Goal: Transaction & Acquisition: Purchase product/service

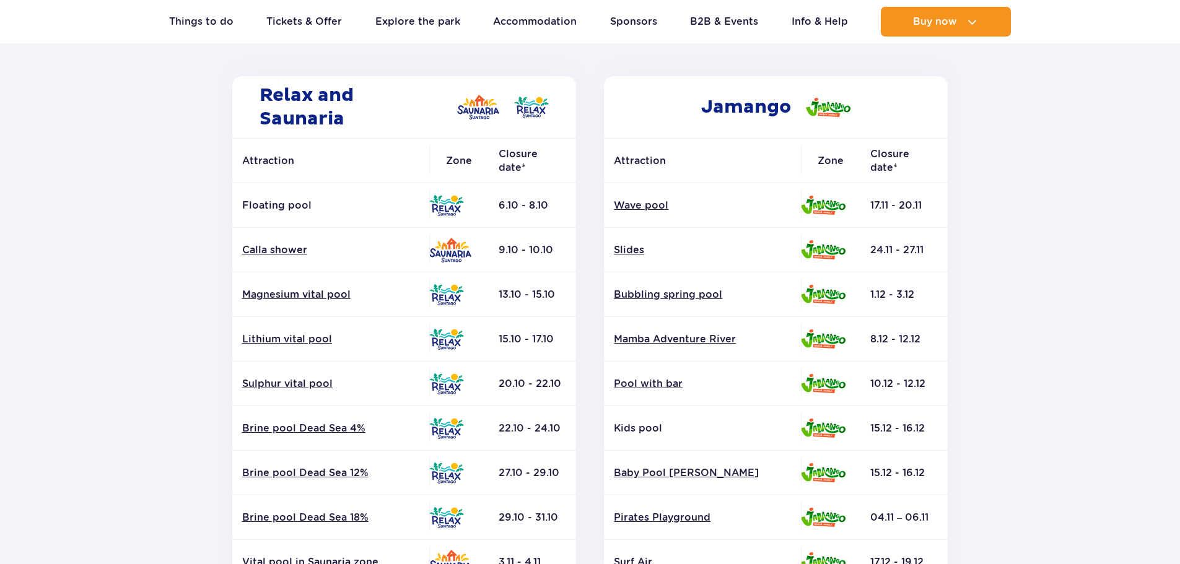
scroll to position [186, 0]
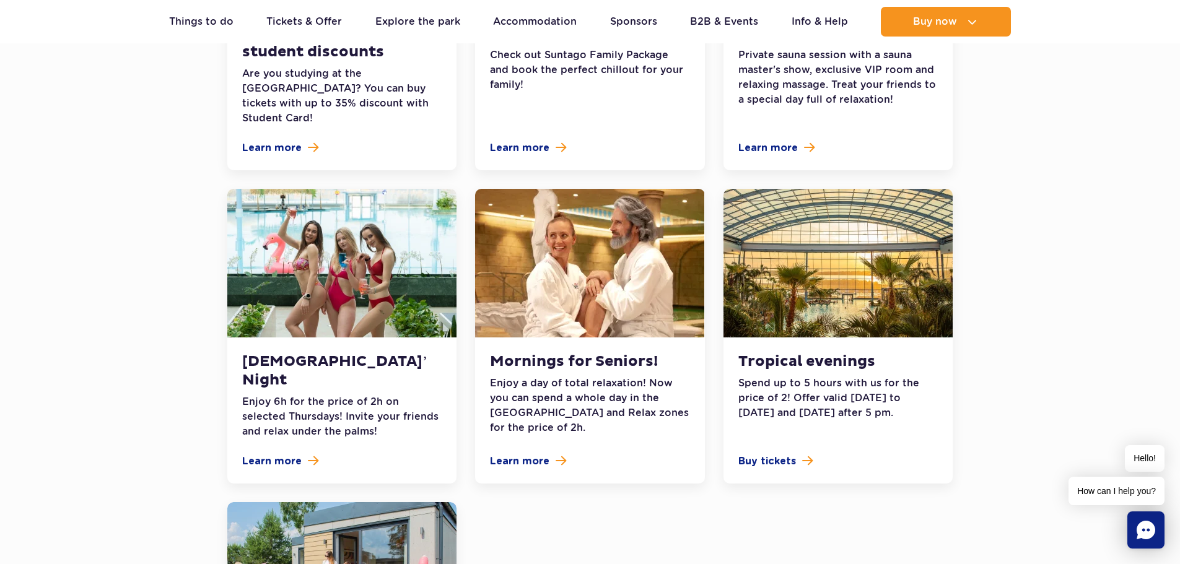
scroll to position [1301, 0]
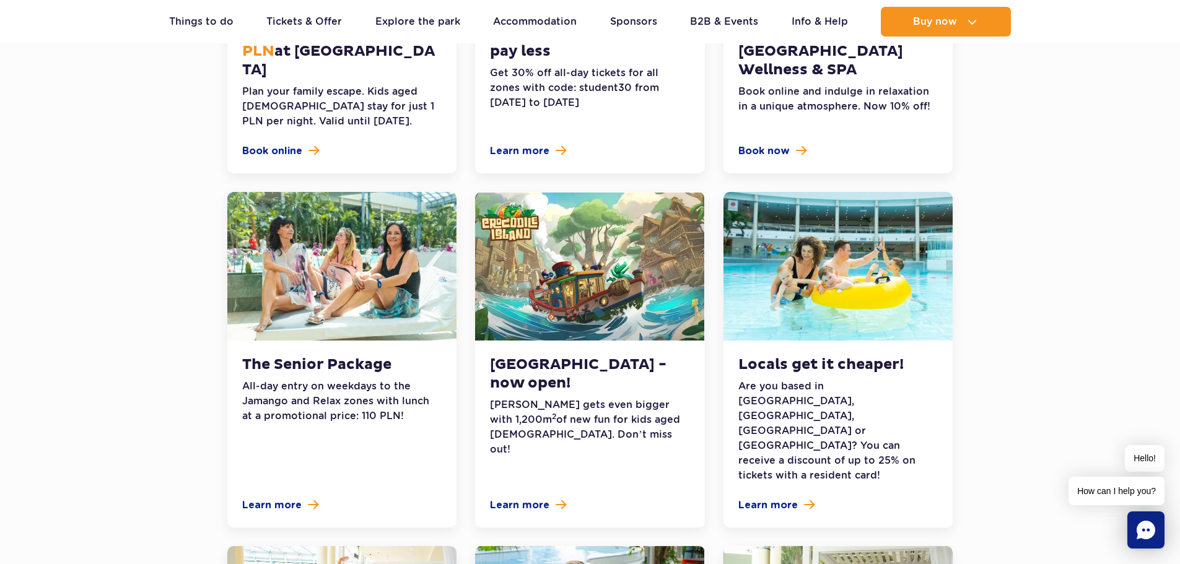
scroll to position [0, 0]
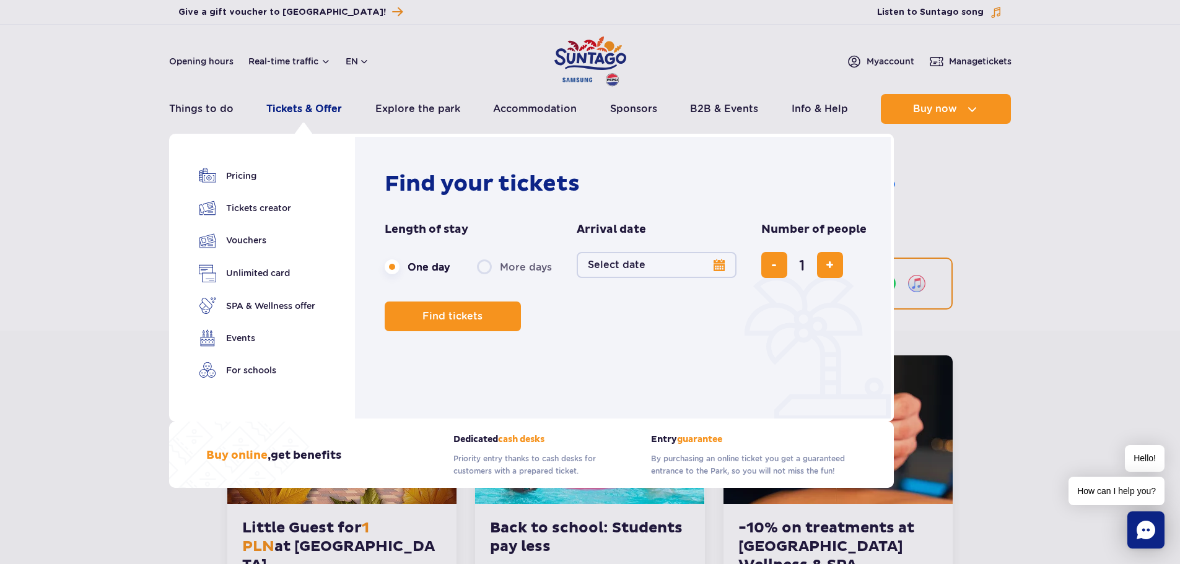
click at [320, 104] on link "Tickets & Offer" at bounding box center [304, 109] width 76 height 30
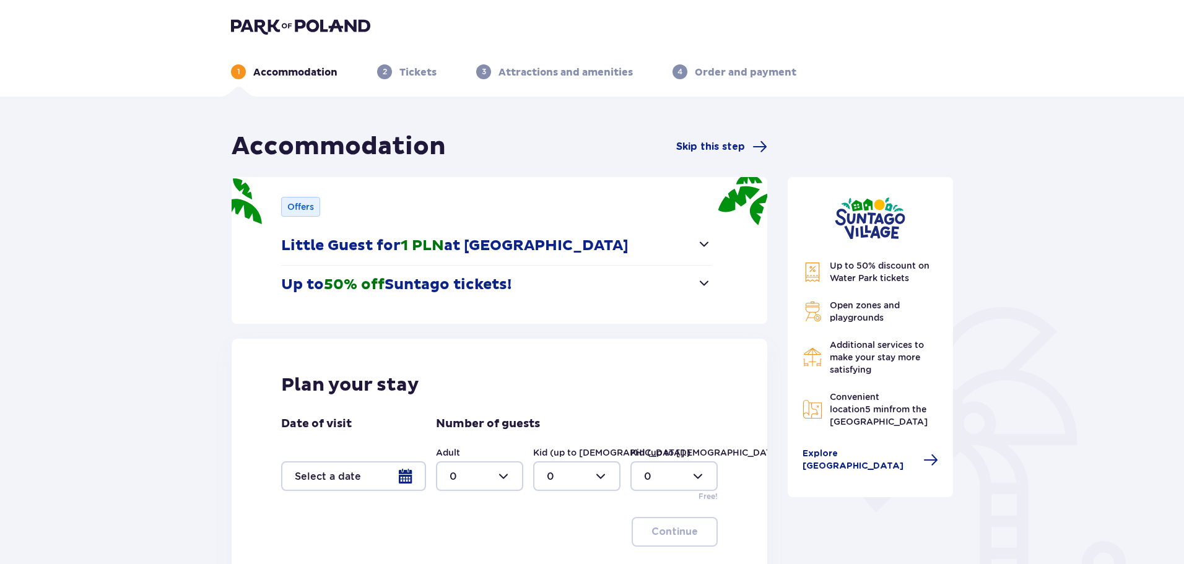
click at [419, 63] on div "1 Accommodation 2 Tickets 3 Attractions and amenities 4 Order and payment" at bounding box center [592, 57] width 742 height 45
click at [406, 79] on p "Tickets" at bounding box center [418, 73] width 37 height 14
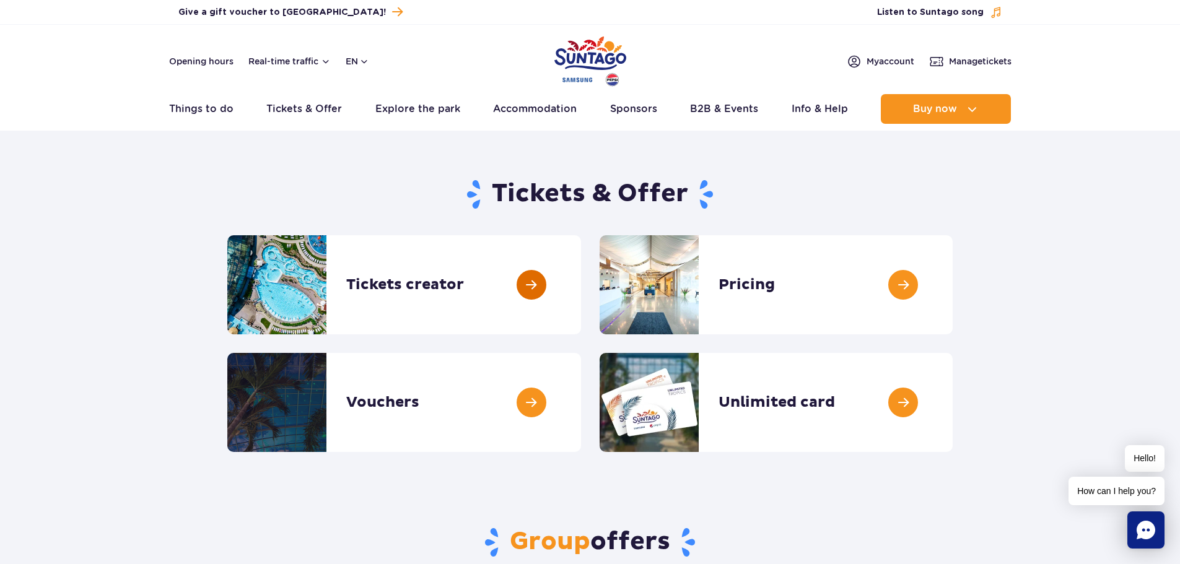
click at [581, 277] on link at bounding box center [581, 284] width 0 height 99
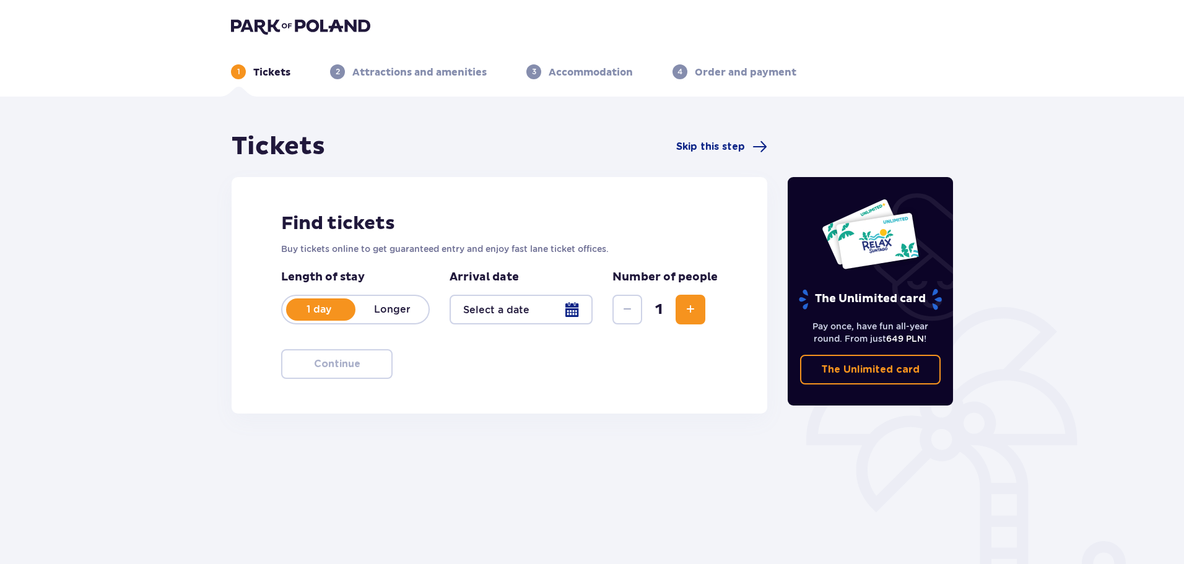
click at [404, 309] on p "Longer" at bounding box center [392, 310] width 73 height 14
click at [314, 312] on p "1 day" at bounding box center [318, 310] width 73 height 14
click at [517, 317] on div at bounding box center [521, 310] width 143 height 30
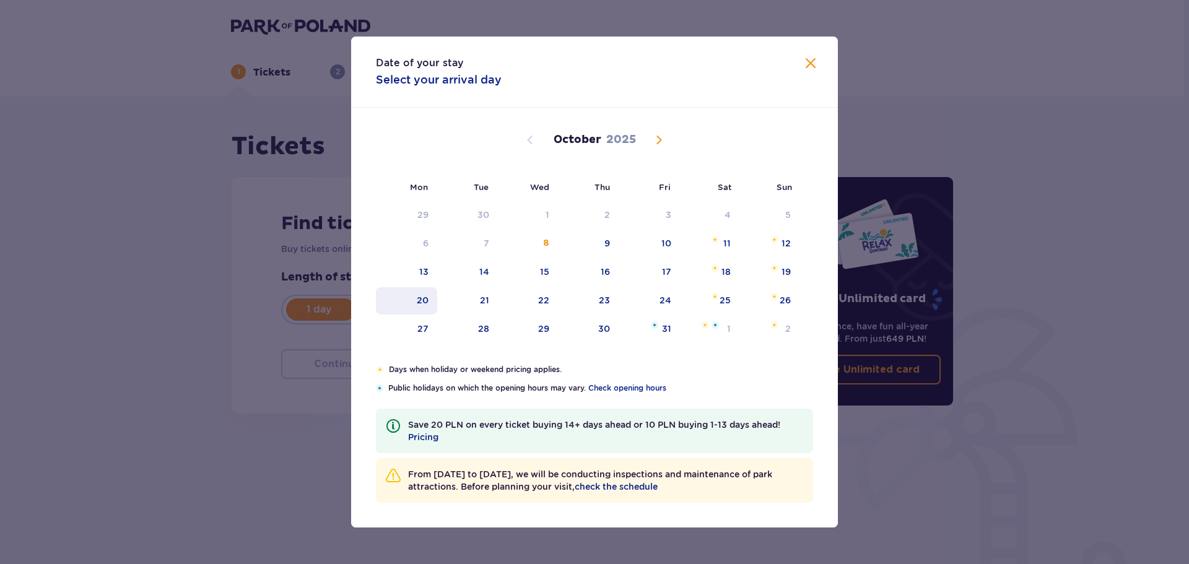
click at [426, 295] on div "20" at bounding box center [423, 300] width 12 height 12
type input "20.10.25"
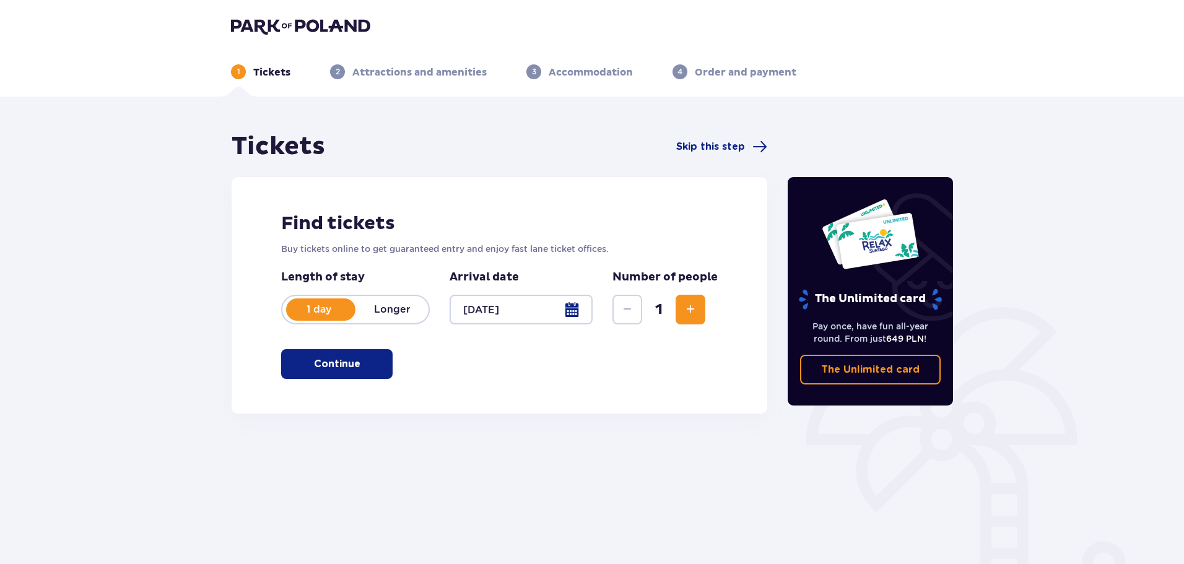
click at [516, 308] on div at bounding box center [521, 310] width 143 height 30
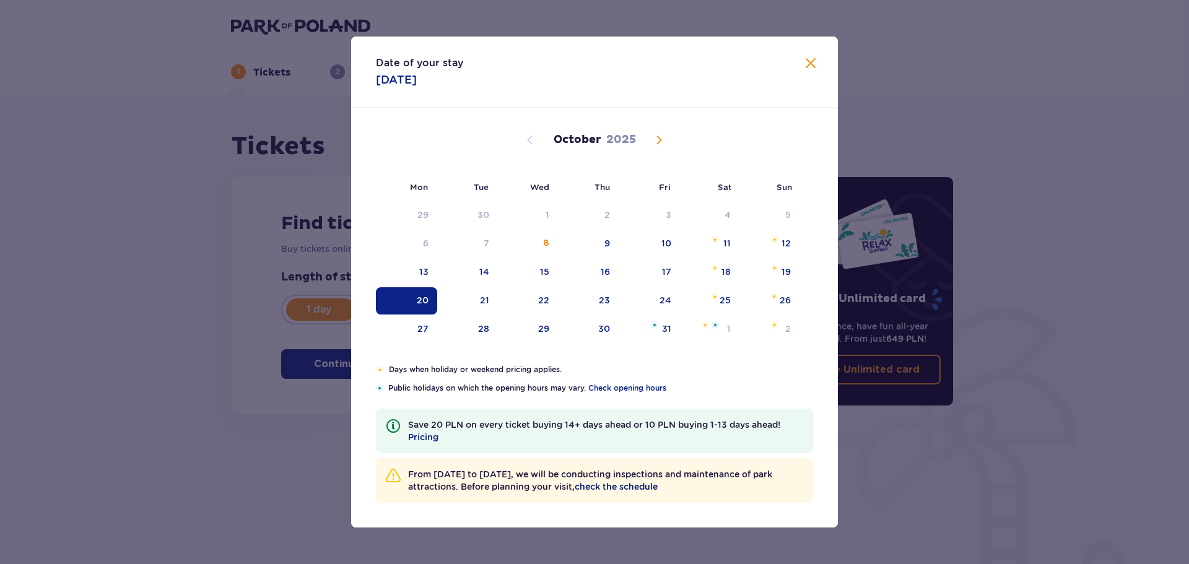
click at [655, 488] on span "check the schedule" at bounding box center [616, 487] width 83 height 12
click at [653, 384] on span "Check opening hours" at bounding box center [627, 388] width 78 height 11
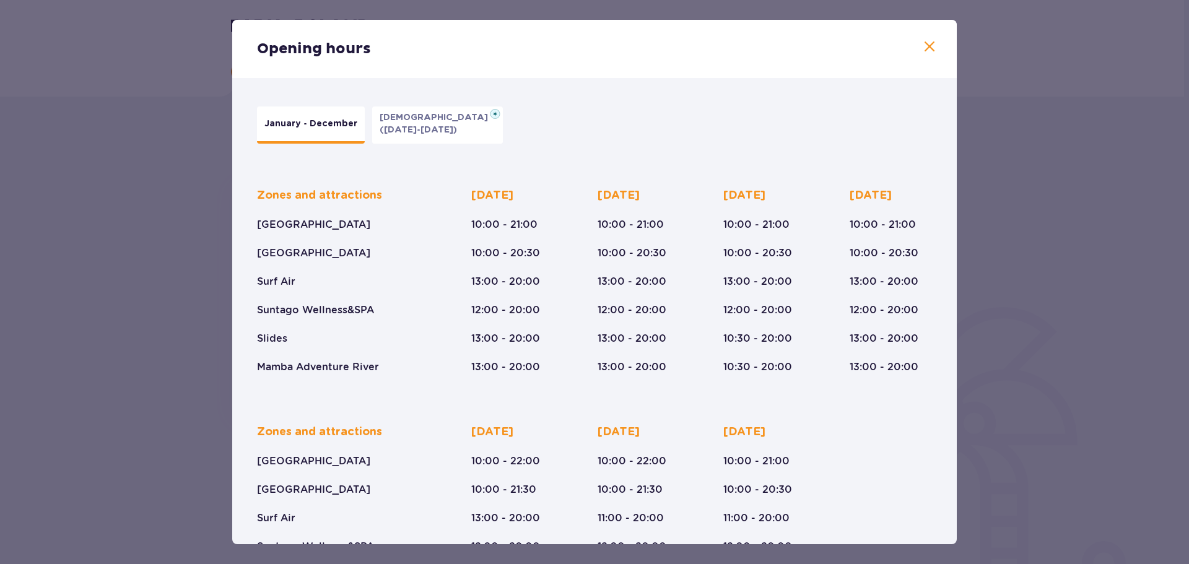
click at [926, 47] on span at bounding box center [929, 47] width 15 height 15
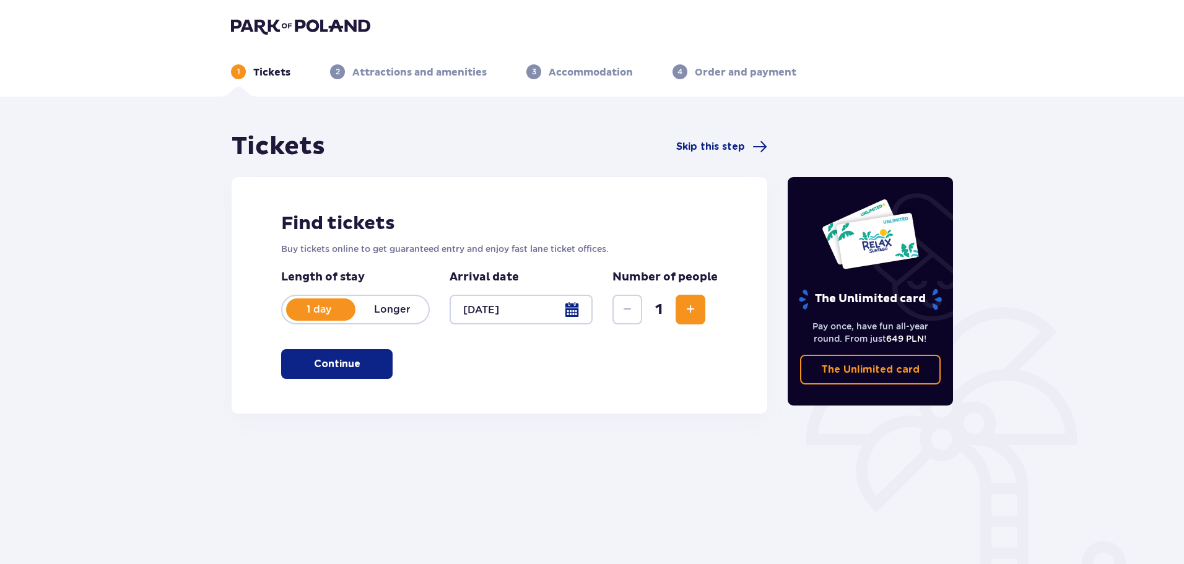
click at [342, 369] on p "Continue" at bounding box center [337, 364] width 46 height 14
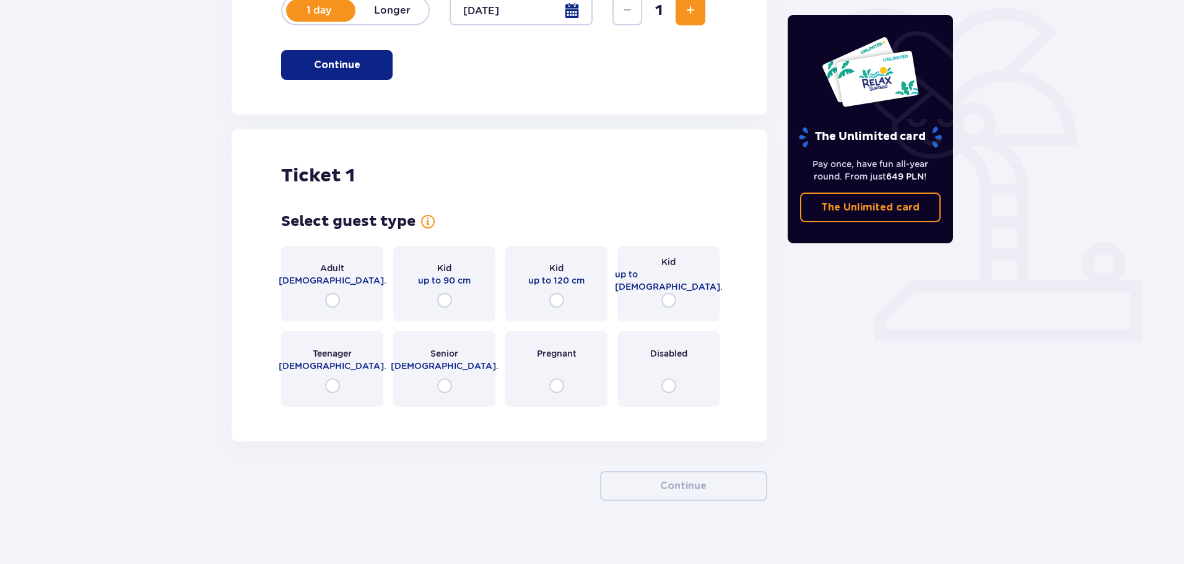
scroll to position [310, 0]
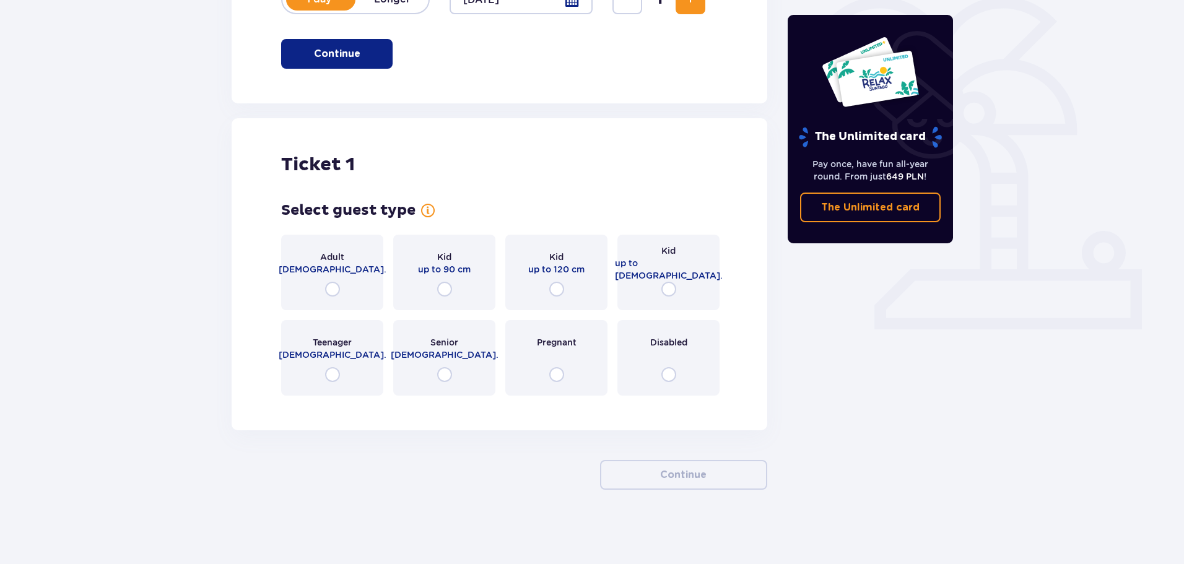
click at [329, 291] on input "radio" at bounding box center [332, 289] width 15 height 15
radio input "true"
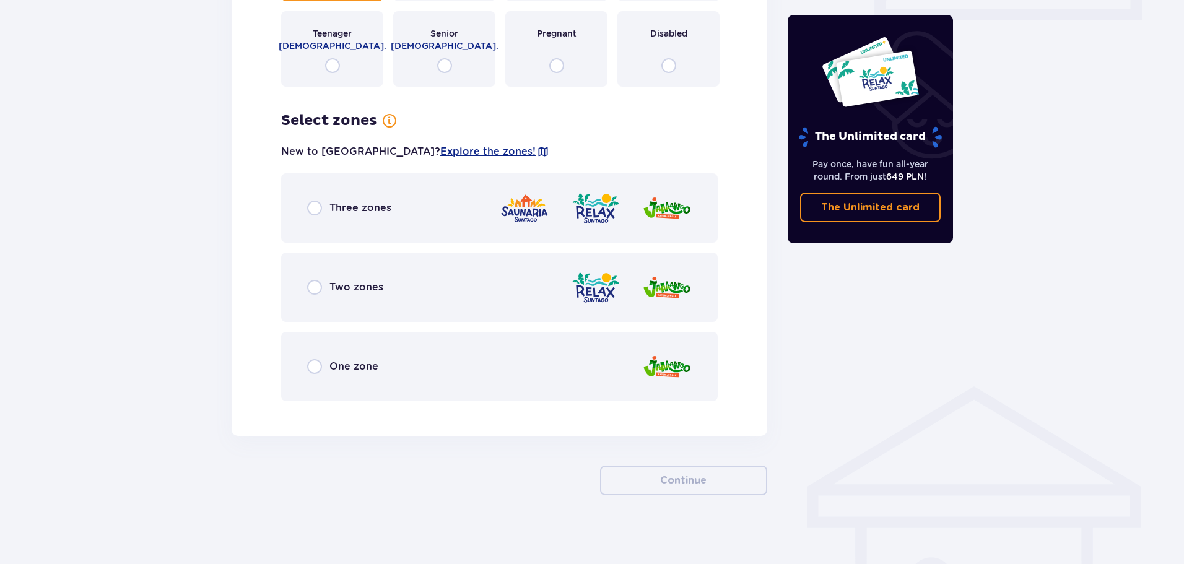
scroll to position [625, 0]
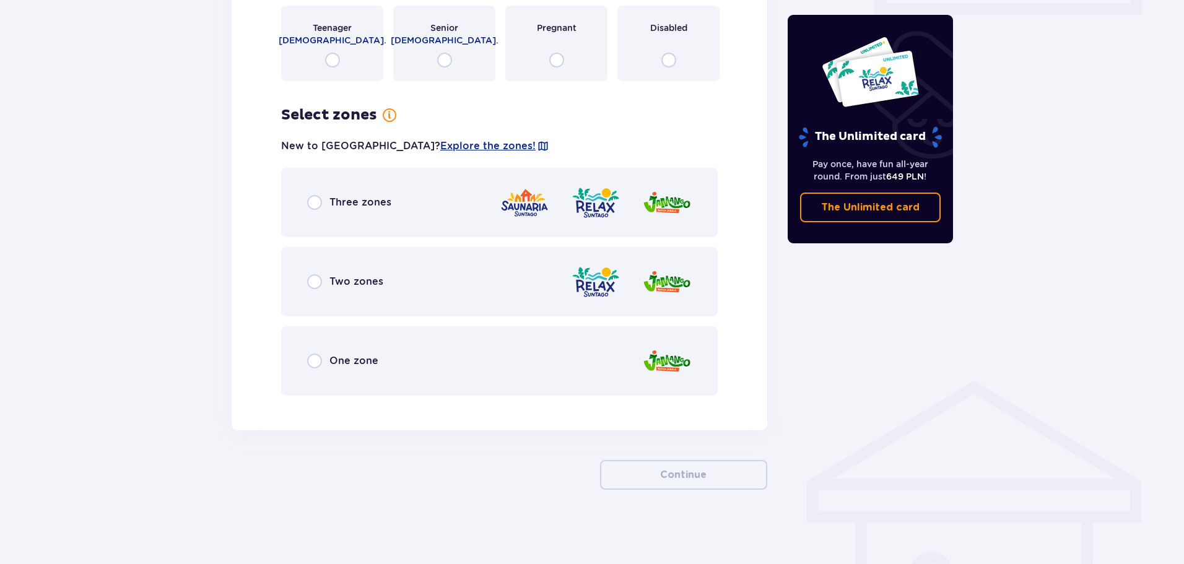
click at [343, 202] on span "Three zones" at bounding box center [361, 203] width 62 height 14
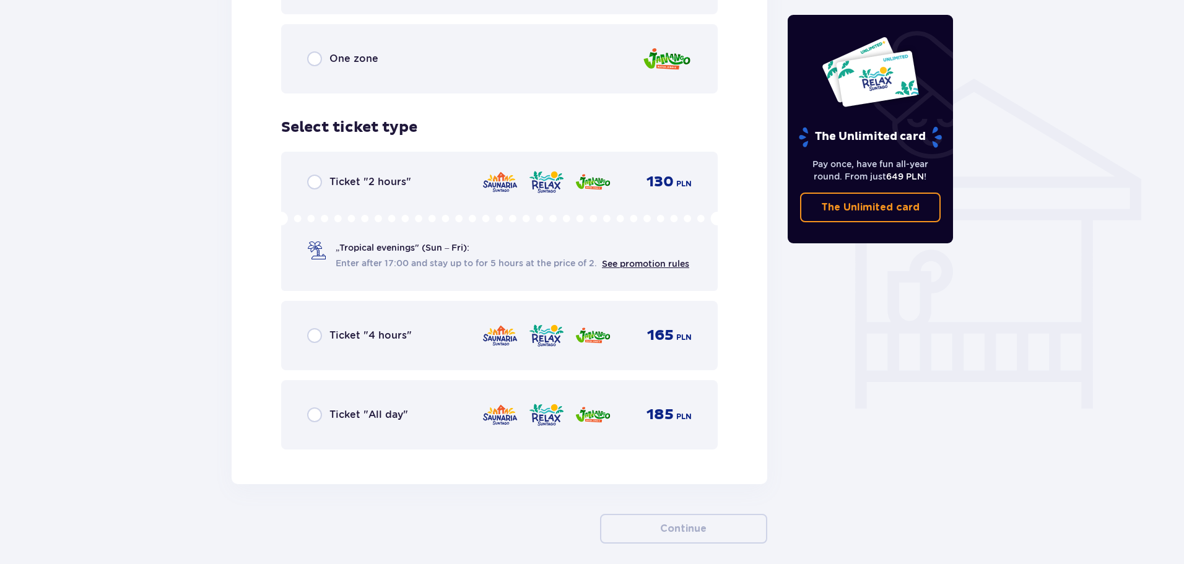
scroll to position [981, 0]
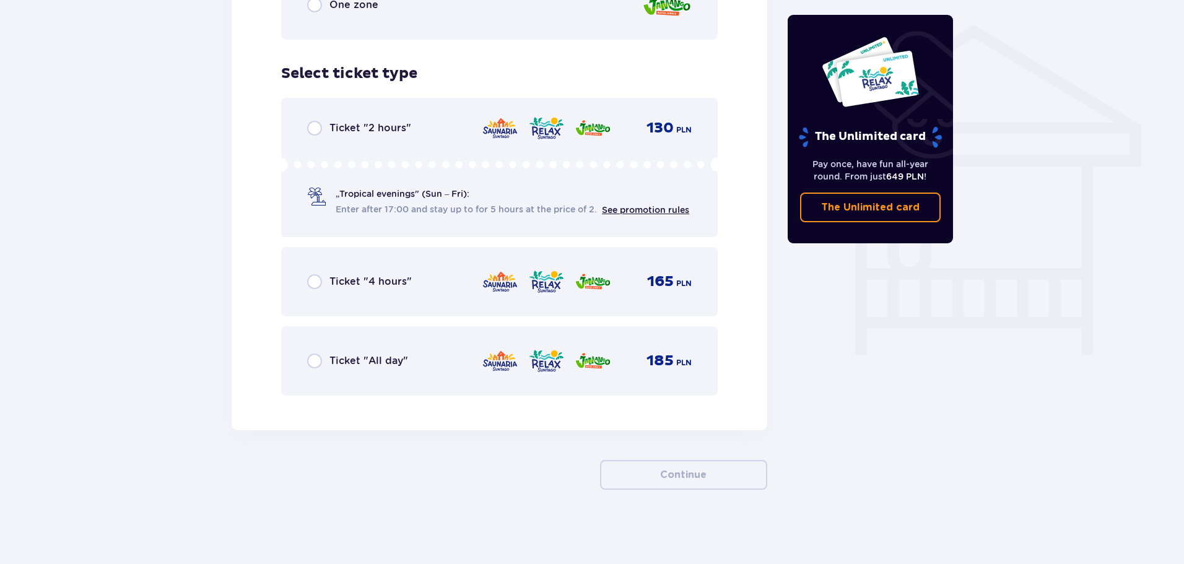
click at [370, 361] on span "Ticket "All day"" at bounding box center [369, 361] width 79 height 14
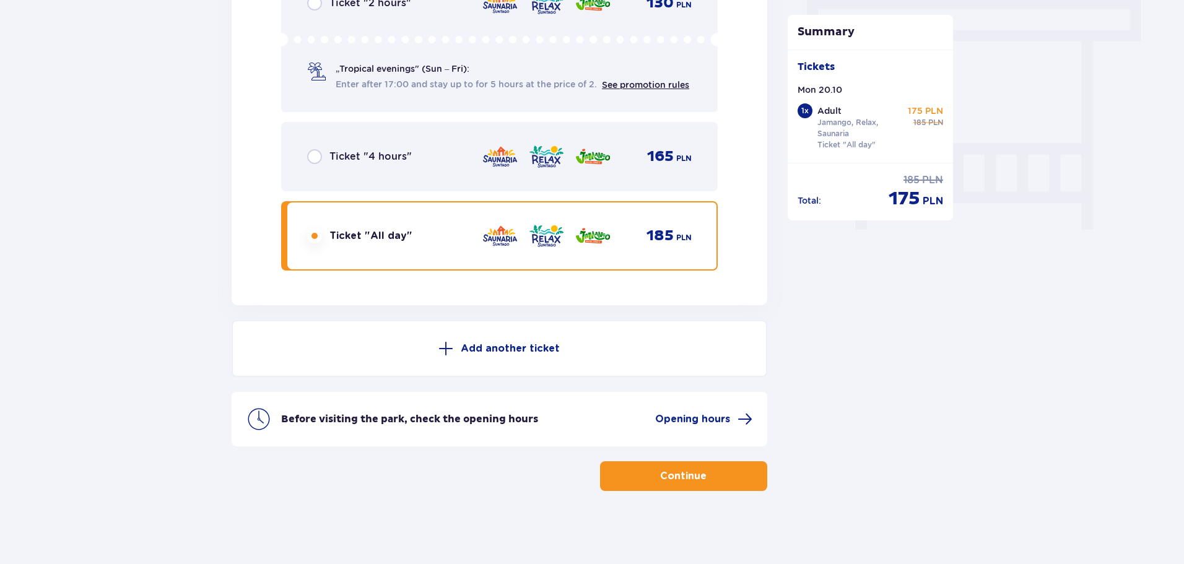
scroll to position [1108, 0]
